Goal: Transaction & Acquisition: Purchase product/service

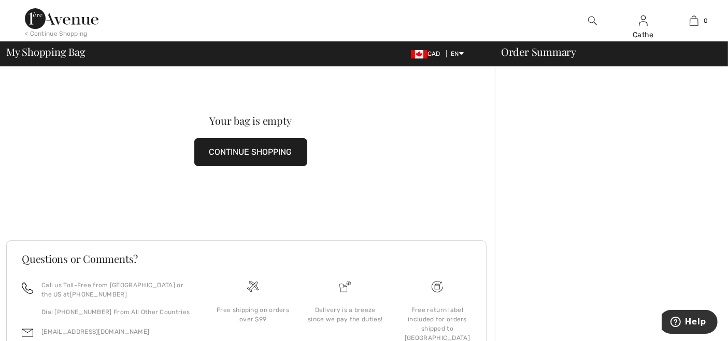
click at [254, 155] on button "CONTINUE SHOPPING" at bounding box center [250, 152] width 113 height 28
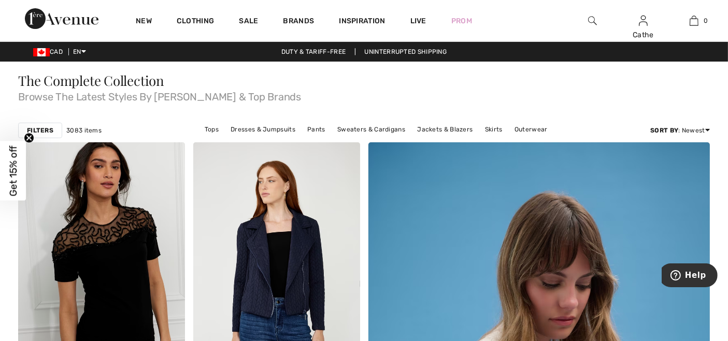
click at [38, 128] on strong "Filters" at bounding box center [40, 130] width 26 height 9
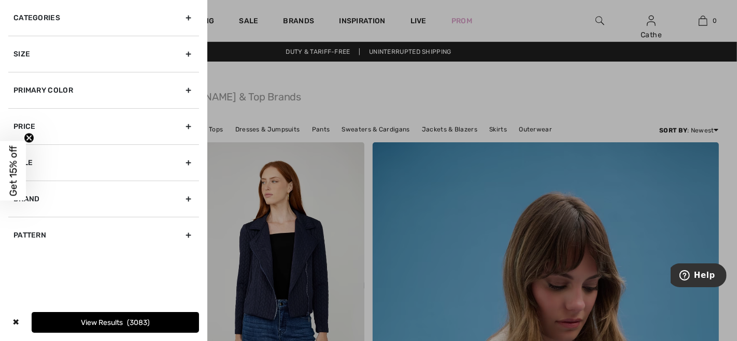
click at [191, 87] on div "Primary Color" at bounding box center [103, 90] width 191 height 36
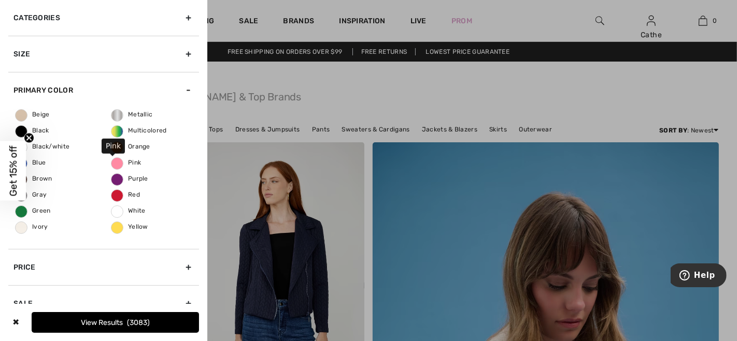
click at [117, 164] on span "Pink" at bounding box center [126, 162] width 30 height 7
click at [0, 0] on input "Pink" at bounding box center [0, 0] width 0 height 0
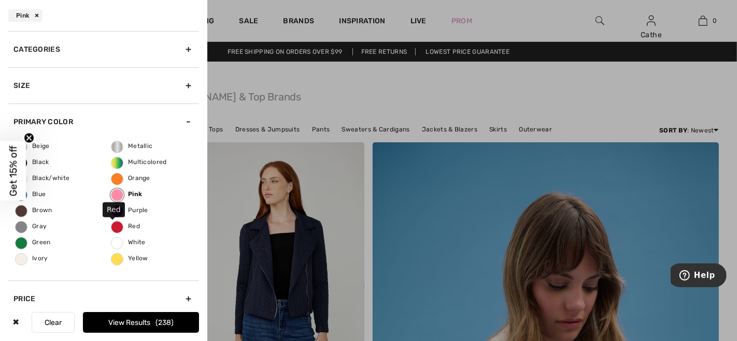
click at [116, 228] on span "Red" at bounding box center [125, 226] width 28 height 7
click at [0, 0] on input "Red" at bounding box center [0, 0] width 0 height 0
click at [140, 323] on button "View Results 410" at bounding box center [141, 322] width 116 height 21
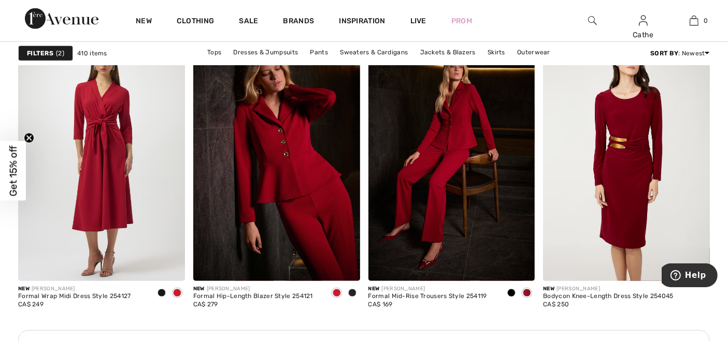
scroll to position [978, 0]
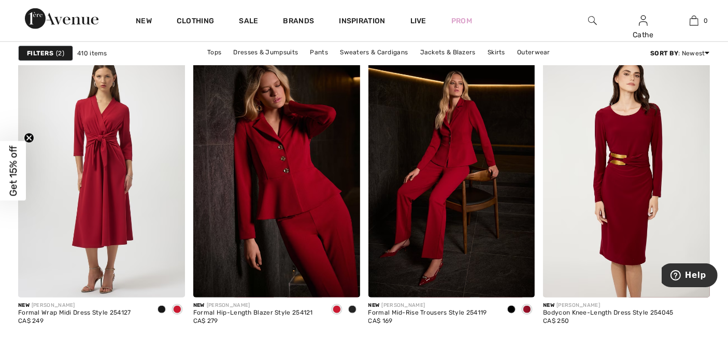
click at [41, 50] on strong "Filters" at bounding box center [40, 53] width 26 height 9
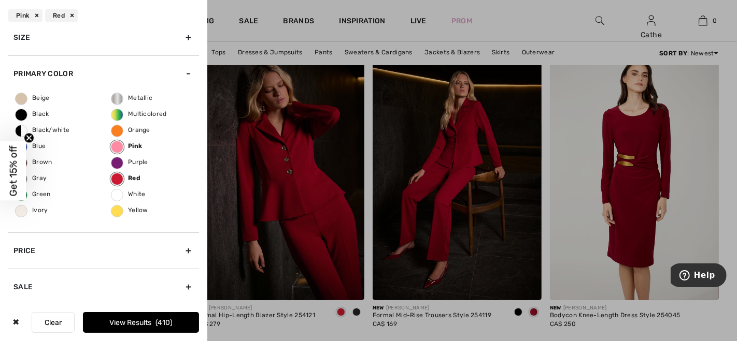
scroll to position [120, 0]
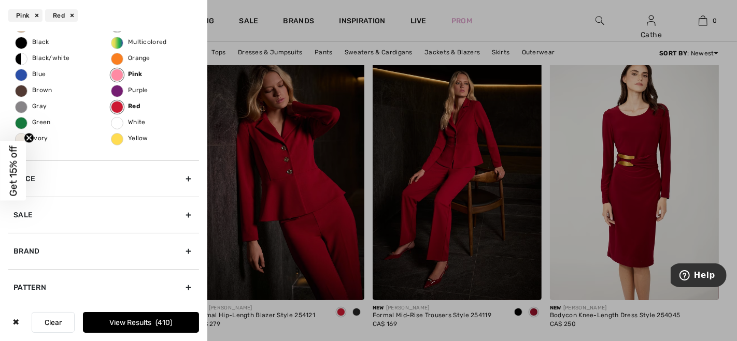
click at [180, 250] on div "Brand" at bounding box center [103, 251] width 191 height 36
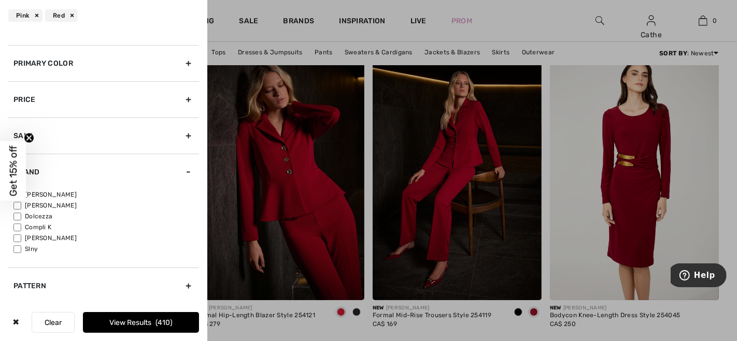
scroll to position [57, 0]
click at [46, 197] on label "[PERSON_NAME]" at bounding box center [105, 196] width 185 height 9
click at [21, 197] on input"] "[PERSON_NAME]" at bounding box center [17, 197] width 8 height 8
checkbox input"] "true"
click at [146, 322] on button "View Results 302" at bounding box center [141, 322] width 116 height 21
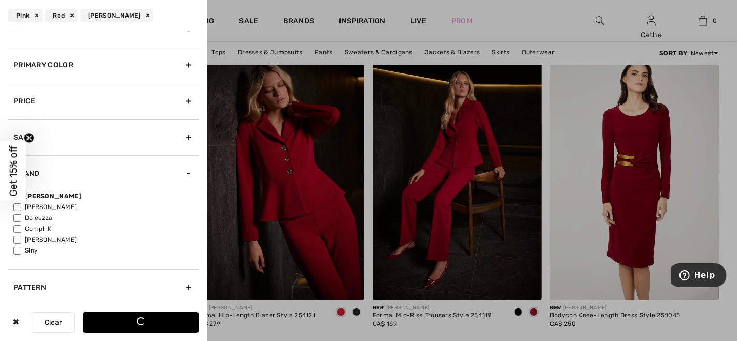
scroll to position [0, 0]
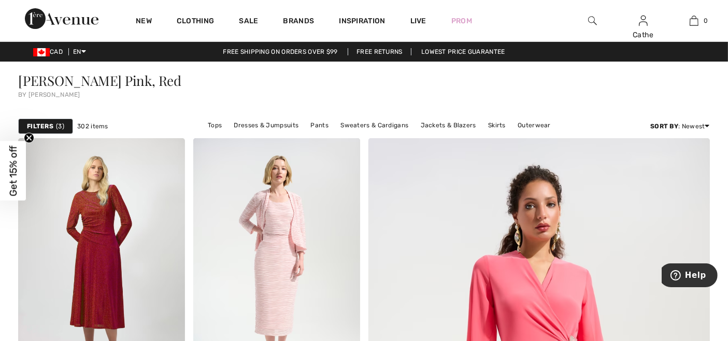
click at [38, 126] on strong "Filters" at bounding box center [40, 126] width 26 height 9
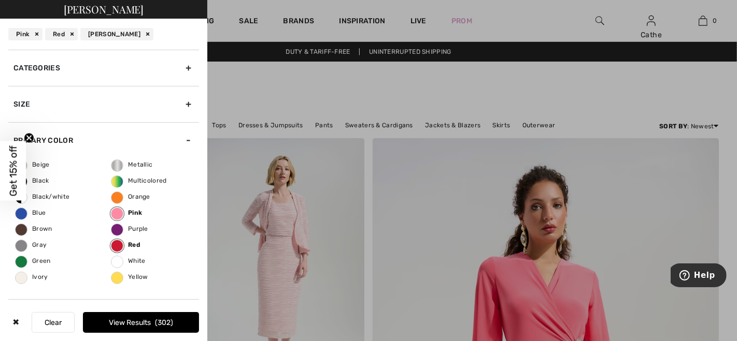
click at [170, 107] on div "Size" at bounding box center [103, 104] width 191 height 36
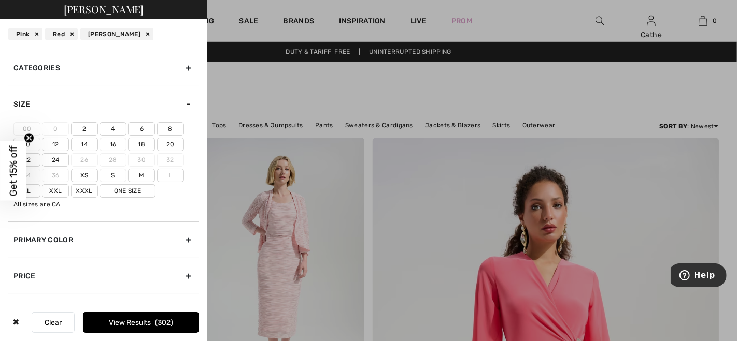
click at [145, 142] on label "18" at bounding box center [141, 144] width 27 height 13
click at [0, 0] on input"] "18" at bounding box center [0, 0] width 0 height 0
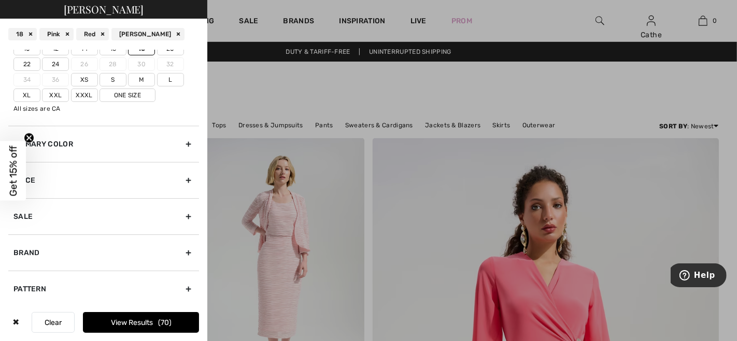
click at [24, 91] on label "Xl" at bounding box center [26, 95] width 27 height 13
click at [0, 0] on input"] "Xl" at bounding box center [0, 0] width 0 height 0
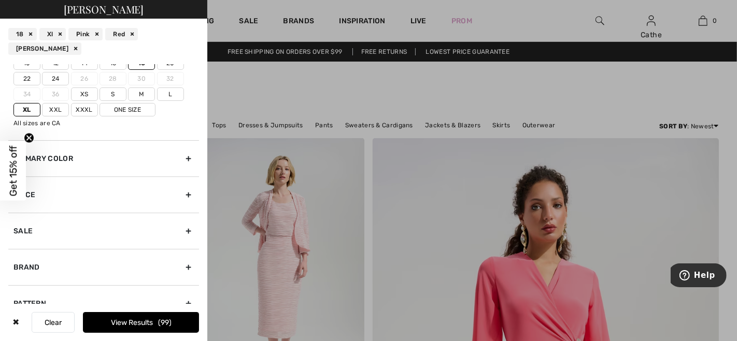
click at [139, 316] on button "View Results 99" at bounding box center [141, 322] width 116 height 21
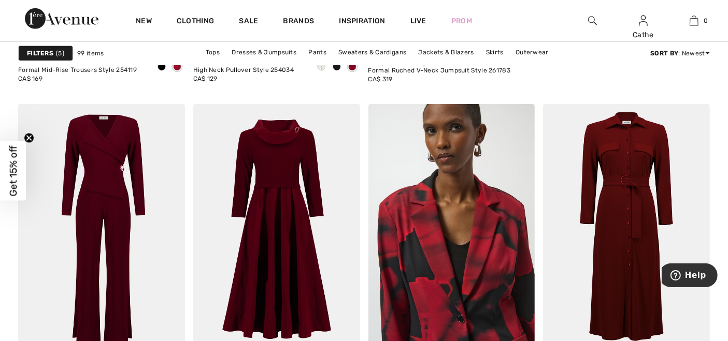
scroll to position [460, 0]
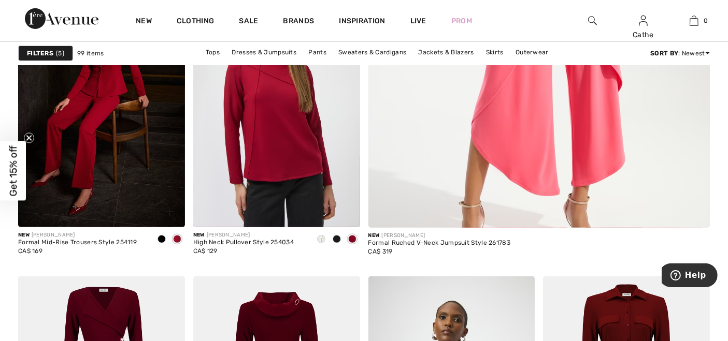
click at [178, 236] on span at bounding box center [177, 239] width 8 height 8
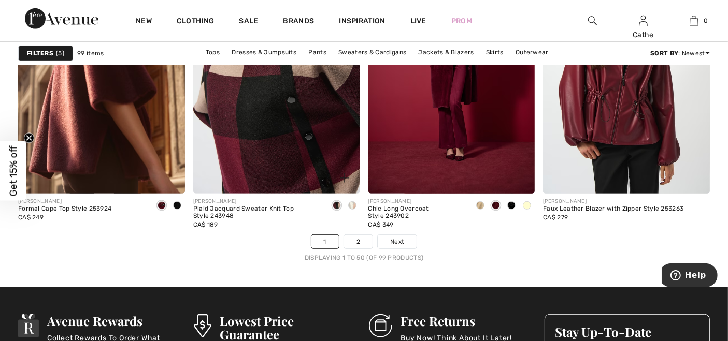
scroll to position [4374, 0]
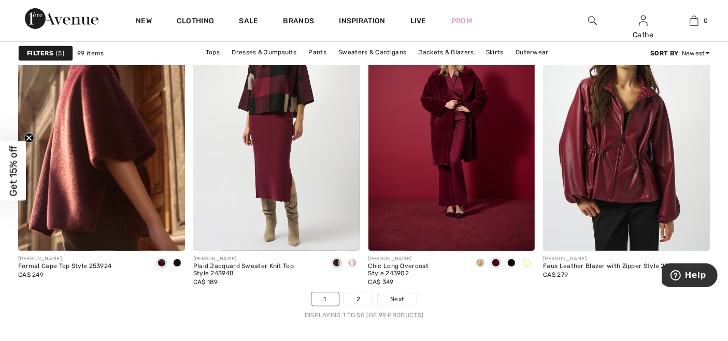
click at [368, 293] on link "2" at bounding box center [358, 299] width 28 height 13
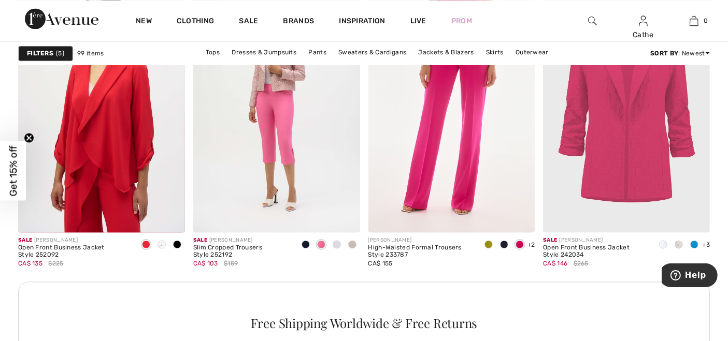
scroll to position [2072, 0]
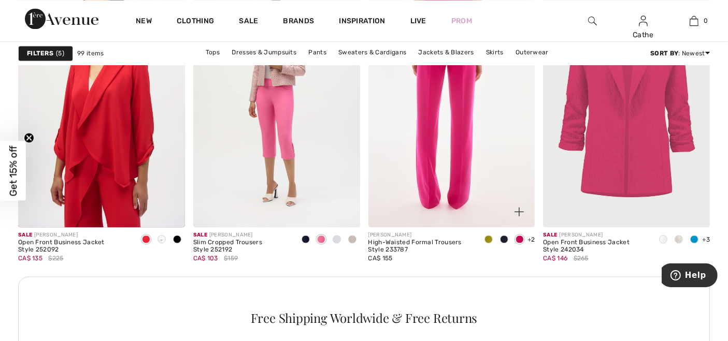
click at [455, 164] on img at bounding box center [451, 102] width 167 height 250
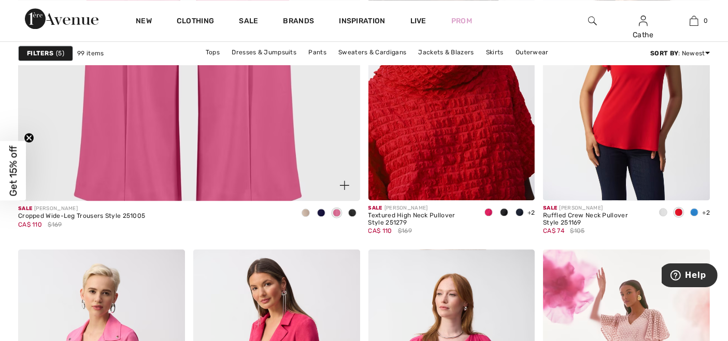
scroll to position [2820, 0]
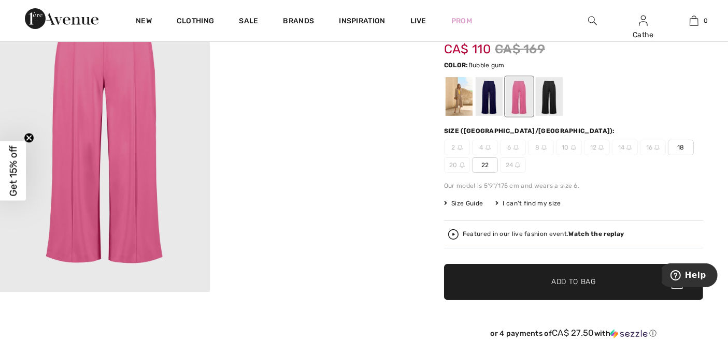
scroll to position [58, 0]
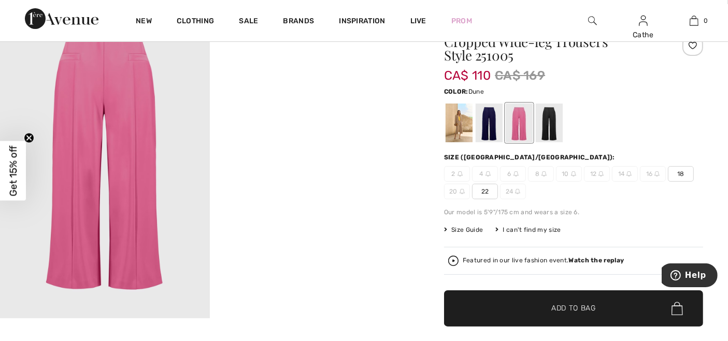
click at [453, 119] on div at bounding box center [459, 123] width 27 height 39
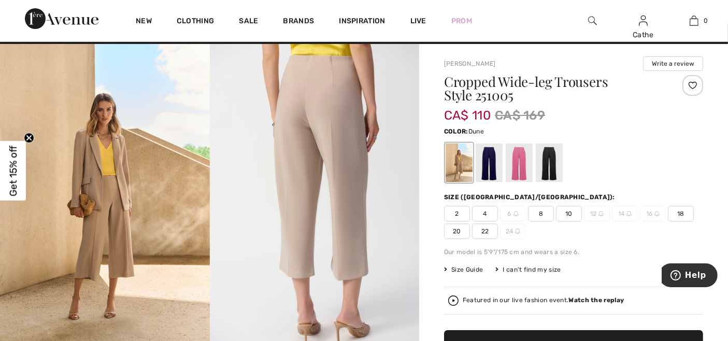
scroll to position [0, 0]
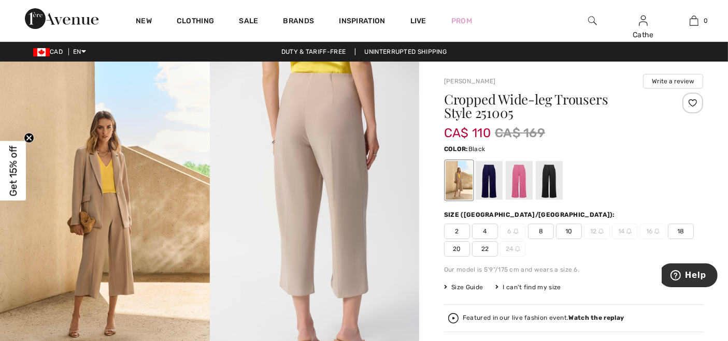
click at [556, 173] on div at bounding box center [549, 180] width 27 height 39
